Goal: Communication & Community: Answer question/provide support

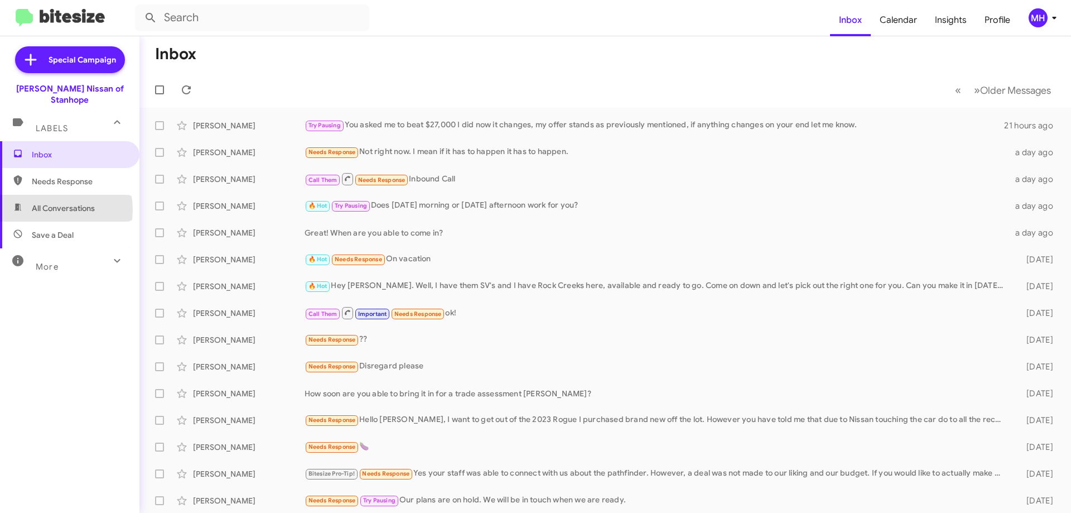
click at [54, 203] on span "All Conversations" at bounding box center [63, 208] width 63 height 11
type input "in:all-conversations"
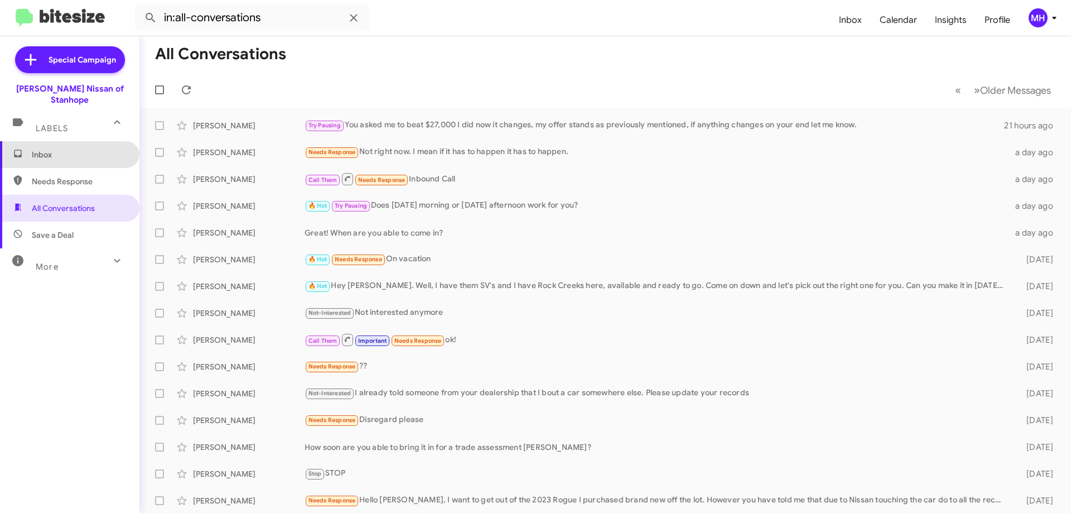
click at [72, 141] on span "Inbox" at bounding box center [70, 154] width 140 height 27
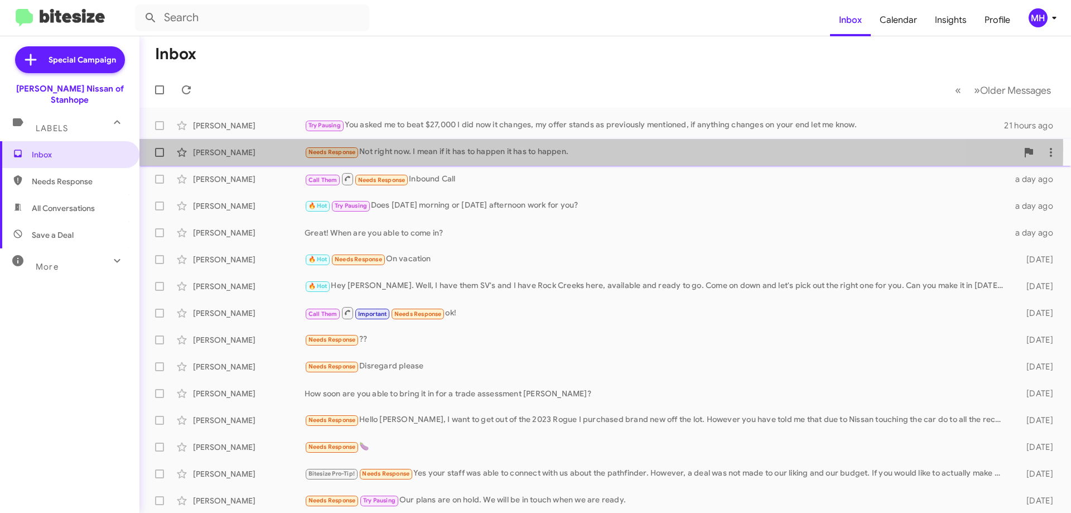
click at [448, 147] on div "Needs Response Not right now. I mean if it has to happen it has to happen." at bounding box center [661, 152] width 713 height 13
